Goal: Transaction & Acquisition: Purchase product/service

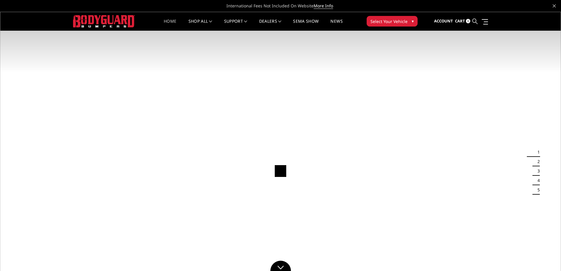
click at [475, 21] on icon at bounding box center [474, 21] width 5 height 5
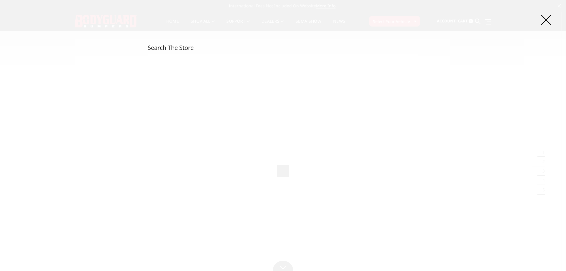
click at [194, 49] on input "Search" at bounding box center [283, 48] width 270 height 12
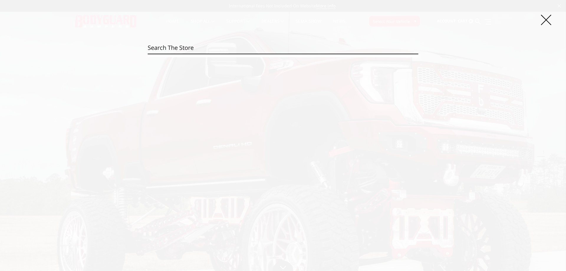
click at [185, 48] on input "Search" at bounding box center [283, 48] width 270 height 12
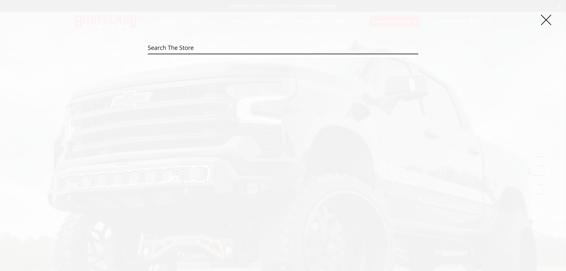
click at [192, 49] on input "Search" at bounding box center [283, 48] width 270 height 12
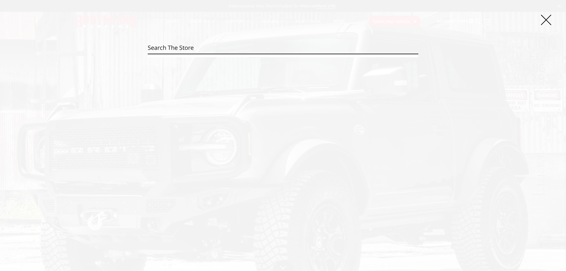
click at [176, 45] on input "Search" at bounding box center [283, 48] width 270 height 12
click at [545, 22] on icon at bounding box center [545, 20] width 10 height 10
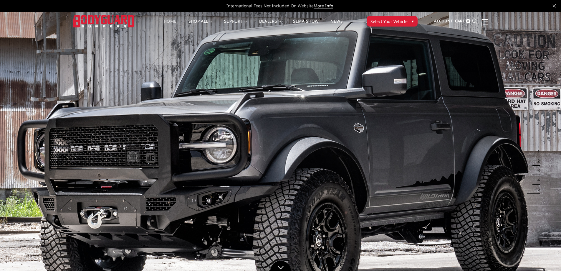
click at [474, 19] on icon at bounding box center [474, 21] width 5 height 5
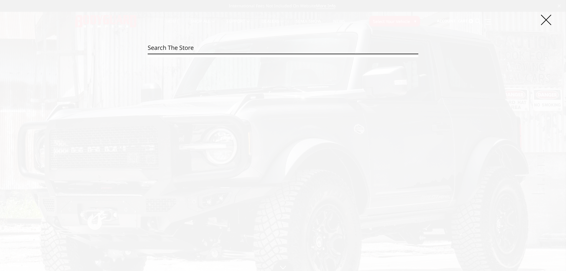
click at [192, 47] on input "Search" at bounding box center [283, 48] width 270 height 12
type input "c"
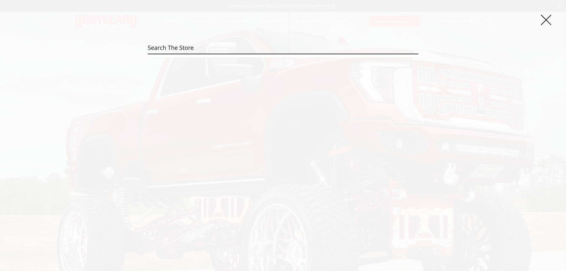
click at [204, 51] on input "Search" at bounding box center [283, 48] width 270 height 12
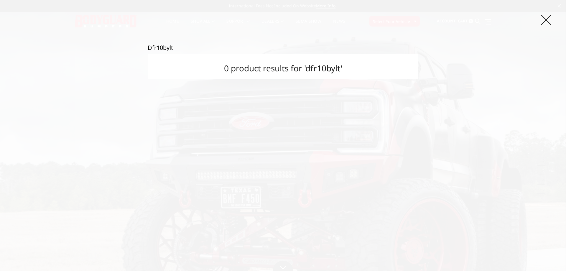
type input "dfr10bylt"
click at [546, 18] on icon at bounding box center [545, 20] width 10 height 10
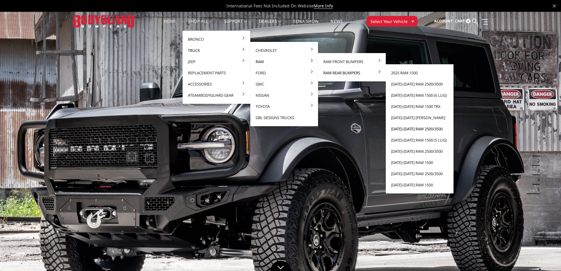
click at [402, 131] on link "[DATE]-[DATE] Ram 2500/3500" at bounding box center [419, 128] width 63 height 11
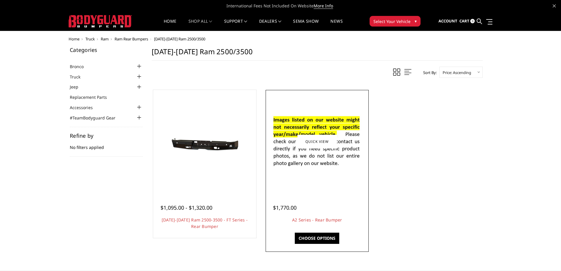
click at [334, 163] on img at bounding box center [317, 141] width 94 height 64
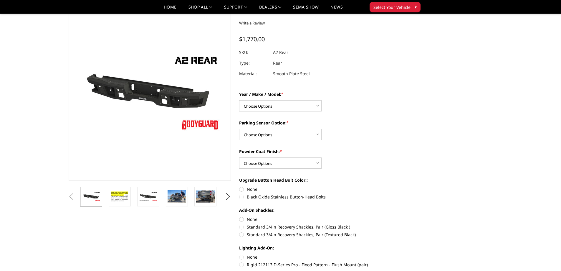
scroll to position [29, 0]
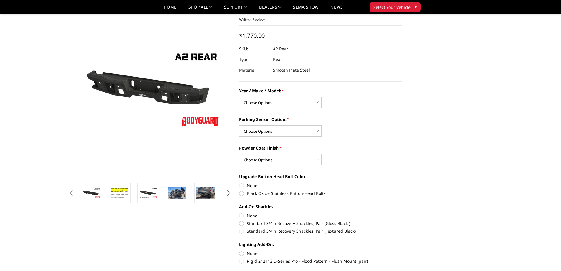
click at [168, 201] on link at bounding box center [177, 193] width 22 height 20
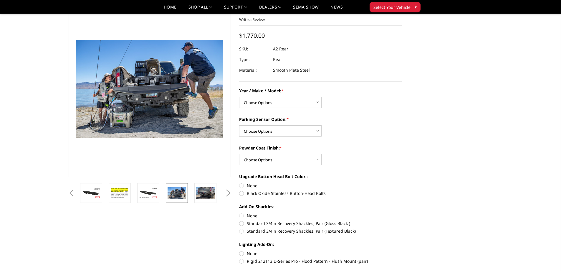
click at [192, 196] on li at bounding box center [179, 193] width 29 height 20
click at [255, 102] on select "Choose Options Chevrolet/GMC 20-24 2500 / 3500 Chevrolet/GMC 15-19 2500 / 3500 …" at bounding box center [280, 102] width 82 height 11
select select "1464"
click at [239, 97] on select "Choose Options Chevrolet/GMC 20-24 2500 / 3500 Chevrolet/GMC 15-19 2500 / 3500 …" at bounding box center [280, 102] width 82 height 11
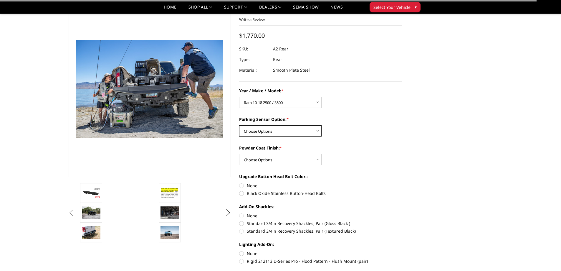
click at [261, 133] on select "Choose Options Yes - With sensor cutouts No - Without sensor cutouts" at bounding box center [280, 130] width 82 height 11
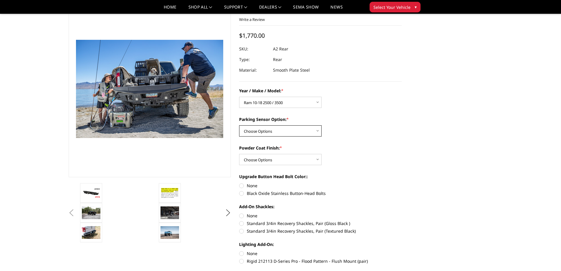
select select "564"
click at [239, 125] on select "Choose Options Yes - With sensor cutouts No - Without sensor cutouts" at bounding box center [280, 130] width 82 height 11
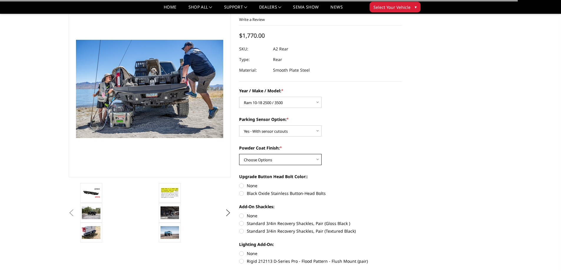
click at [264, 159] on select "Choose Options Bare metal (included) Texture black powder coat" at bounding box center [280, 159] width 82 height 11
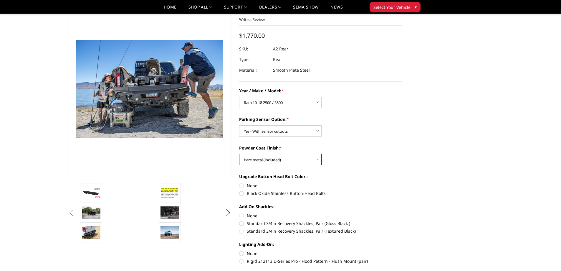
click at [239, 154] on select "Choose Options Bare metal (included) Texture black powder coat" at bounding box center [280, 159] width 82 height 11
click at [264, 158] on select "Choose Options Bare metal (included) Texture black powder coat" at bounding box center [280, 159] width 82 height 11
select select "549"
click at [239, 154] on select "Choose Options Bare metal (included) Texture black powder coat" at bounding box center [280, 159] width 82 height 11
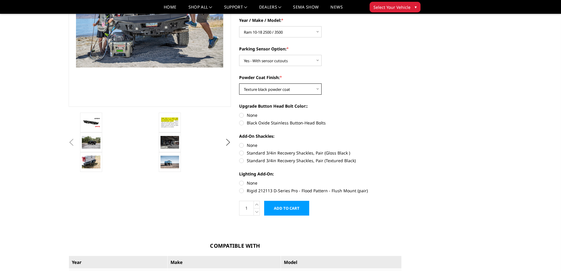
scroll to position [38, 0]
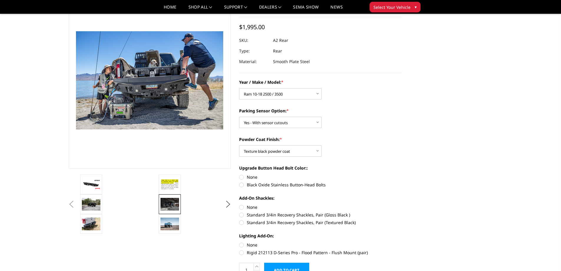
click at [170, 201] on img at bounding box center [170, 204] width 19 height 12
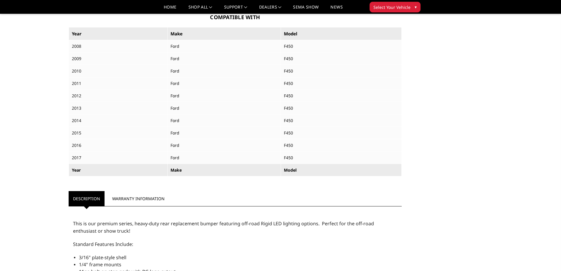
scroll to position [303, 0]
